Goal: Task Accomplishment & Management: Manage account settings

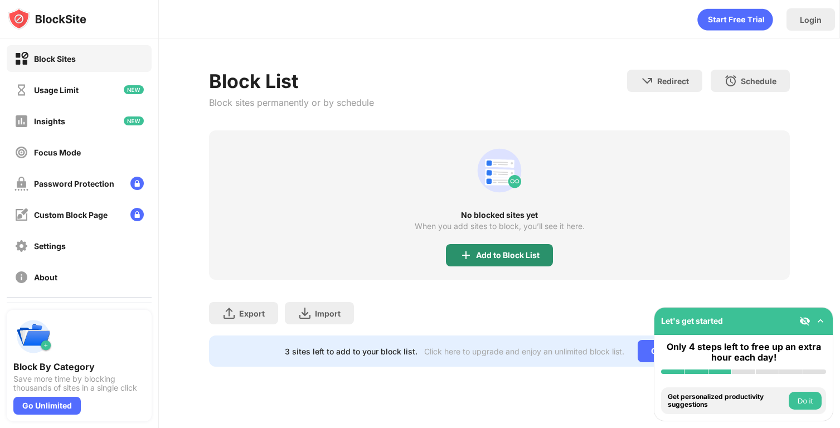
click at [472, 250] on img at bounding box center [466, 255] width 13 height 13
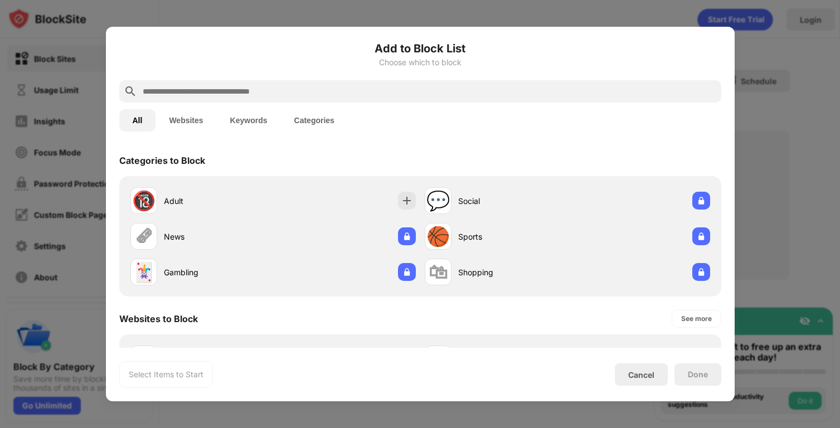
click at [380, 91] on input "text" at bounding box center [430, 91] width 576 height 13
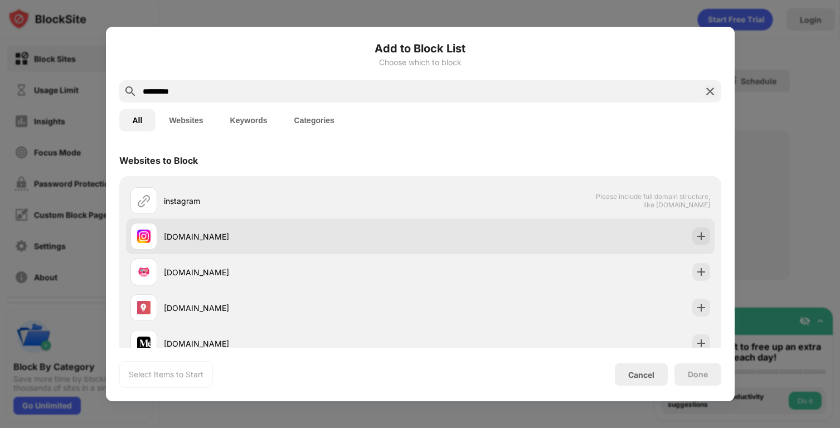
type input "*********"
click at [237, 239] on div "instagram.com" at bounding box center [292, 237] width 257 height 12
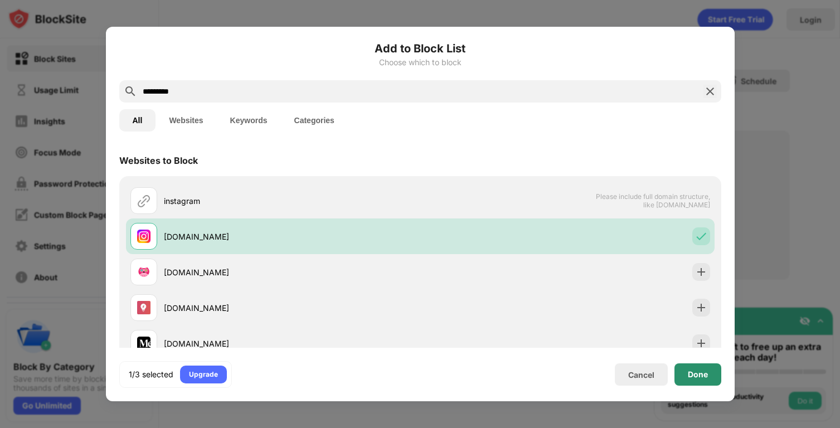
click at [712, 379] on div "Done" at bounding box center [698, 375] width 47 height 22
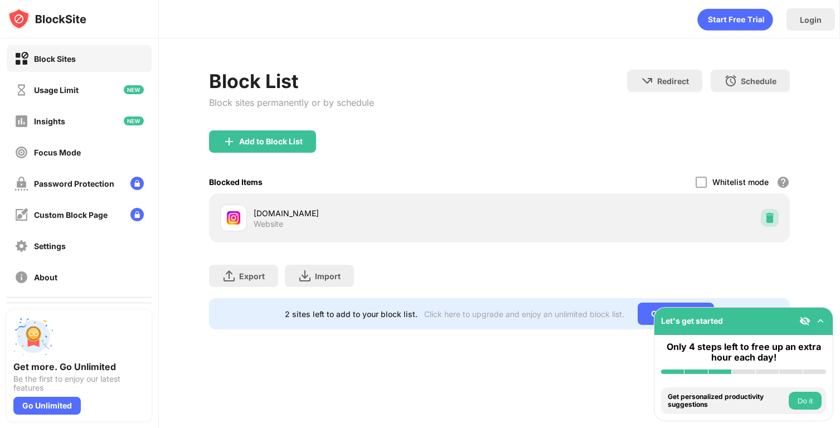
click at [768, 218] on img at bounding box center [770, 217] width 11 height 11
